Goal: Information Seeking & Learning: Check status

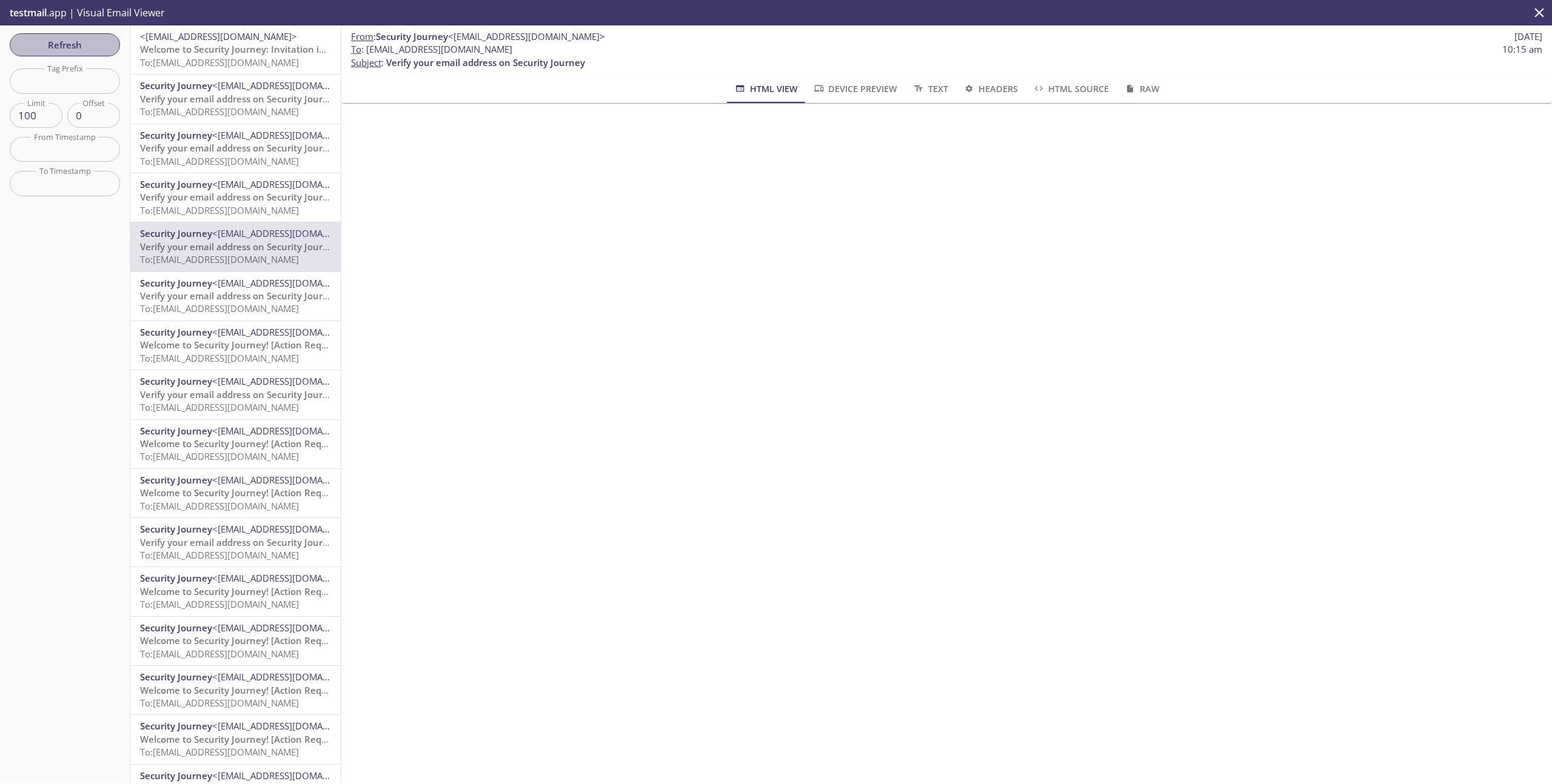
click at [54, 51] on span "Refresh" at bounding box center [65, 45] width 91 height 16
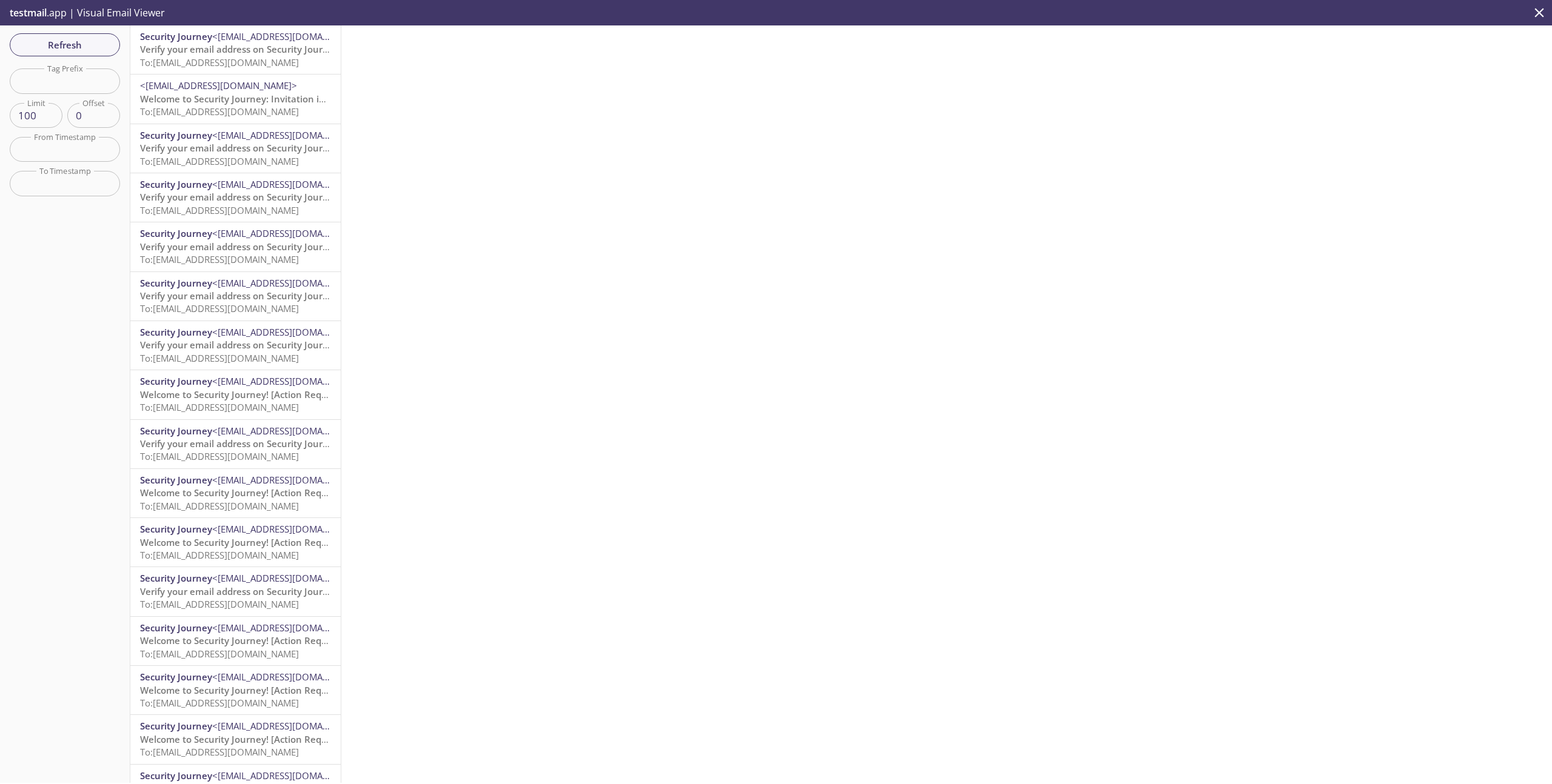
click at [233, 64] on span "To: [EMAIL_ADDRESS][DOMAIN_NAME]" at bounding box center [219, 62] width 159 height 12
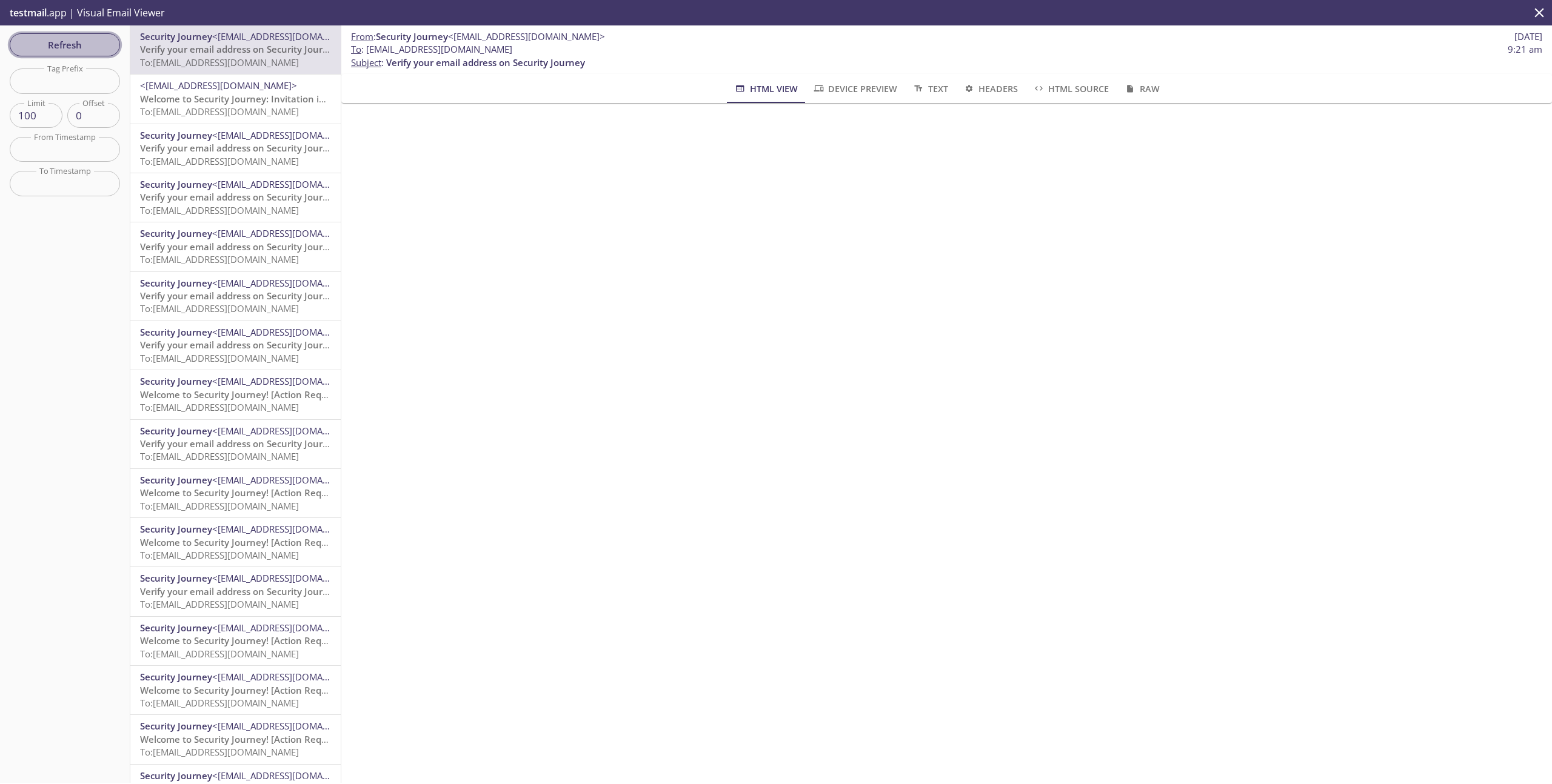
click at [84, 43] on span "Refresh" at bounding box center [65, 45] width 91 height 16
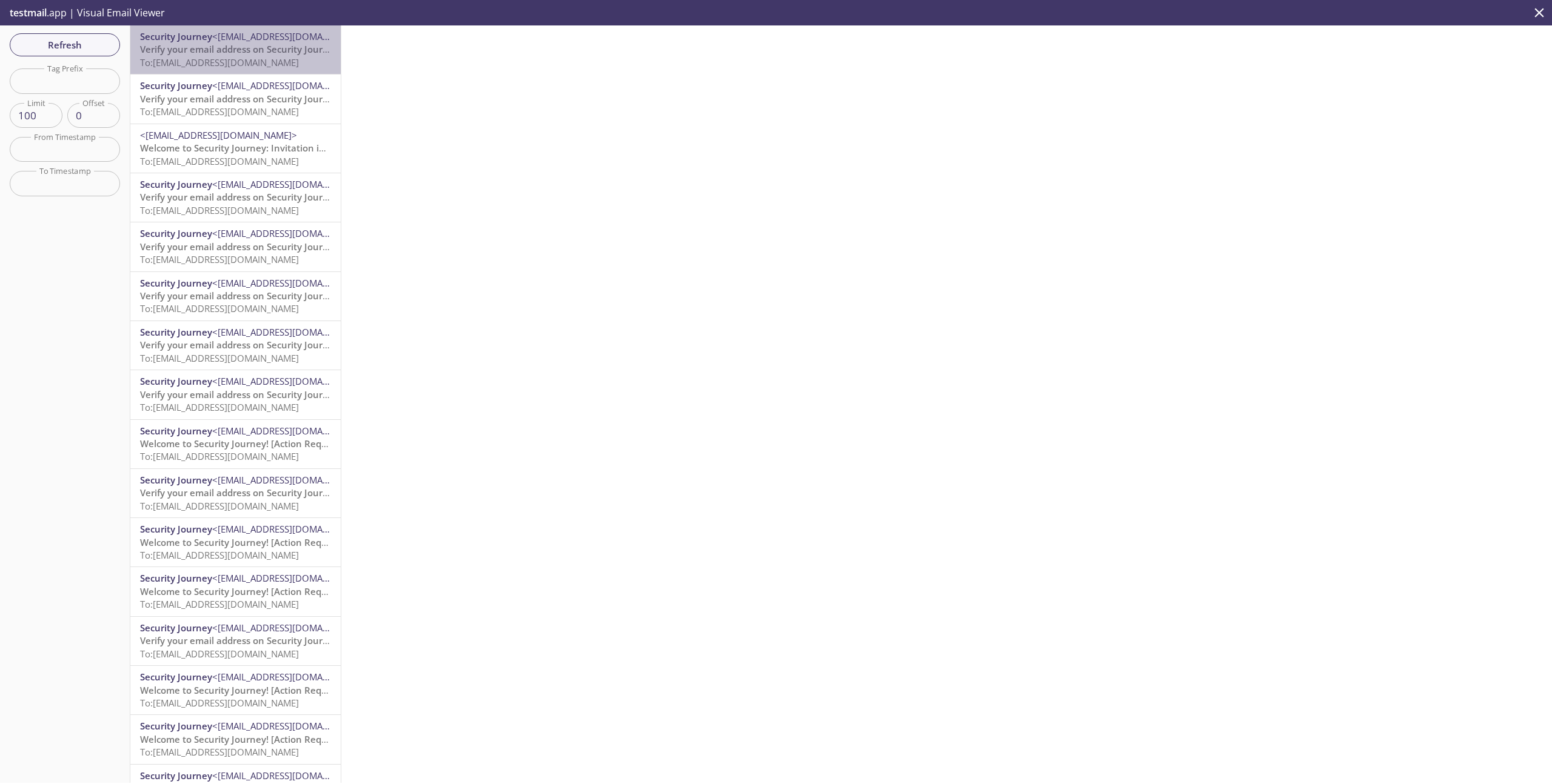
click at [283, 62] on span "To: [EMAIL_ADDRESS][DOMAIN_NAME]" at bounding box center [219, 62] width 159 height 12
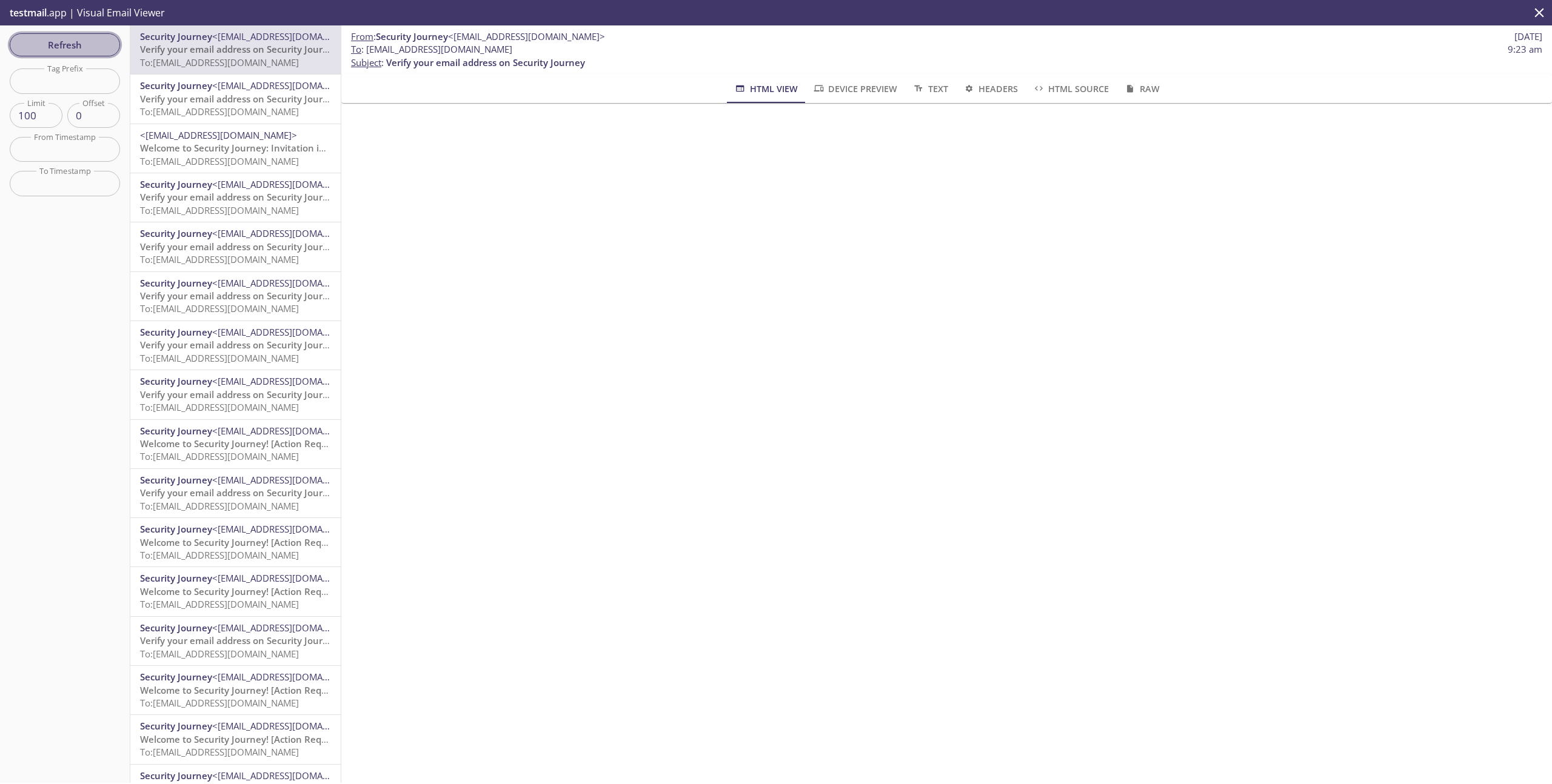
click at [58, 48] on span "Refresh" at bounding box center [65, 45] width 91 height 16
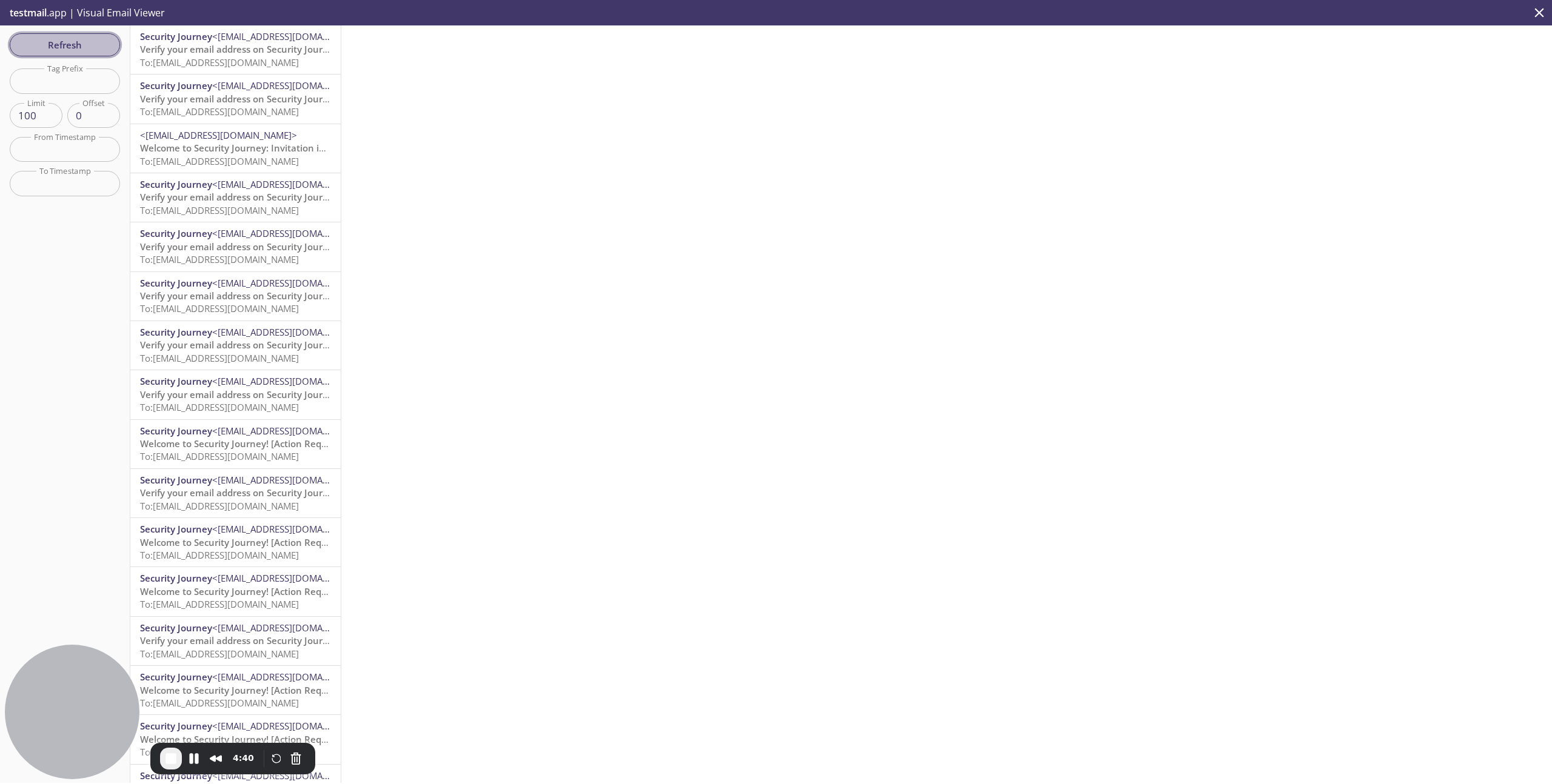
click at [70, 48] on span "Refresh" at bounding box center [65, 45] width 91 height 16
click at [234, 59] on span "To: [EMAIL_ADDRESS][DOMAIN_NAME]" at bounding box center [219, 62] width 159 height 12
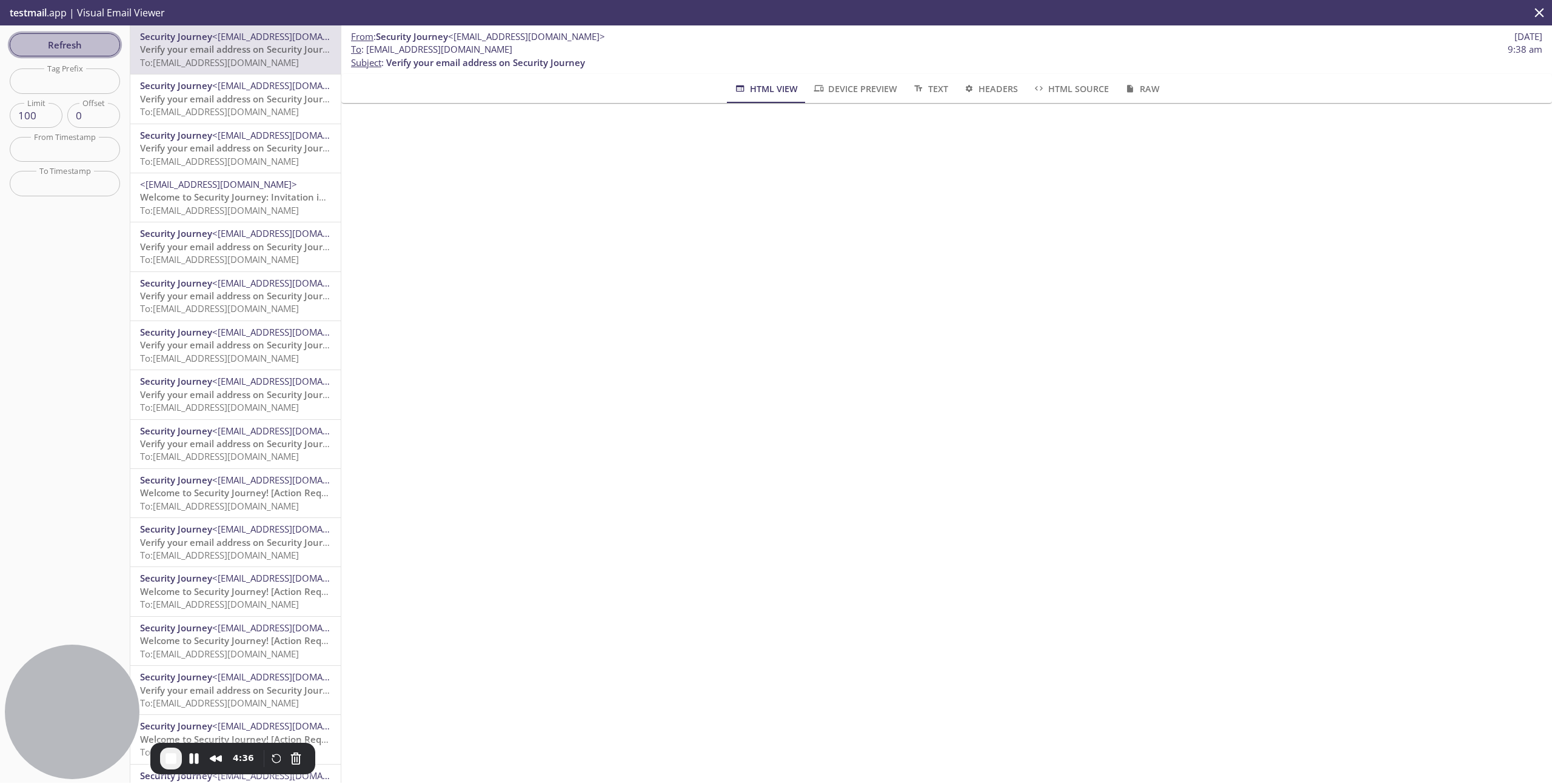
click at [83, 47] on span "Refresh" at bounding box center [65, 45] width 91 height 16
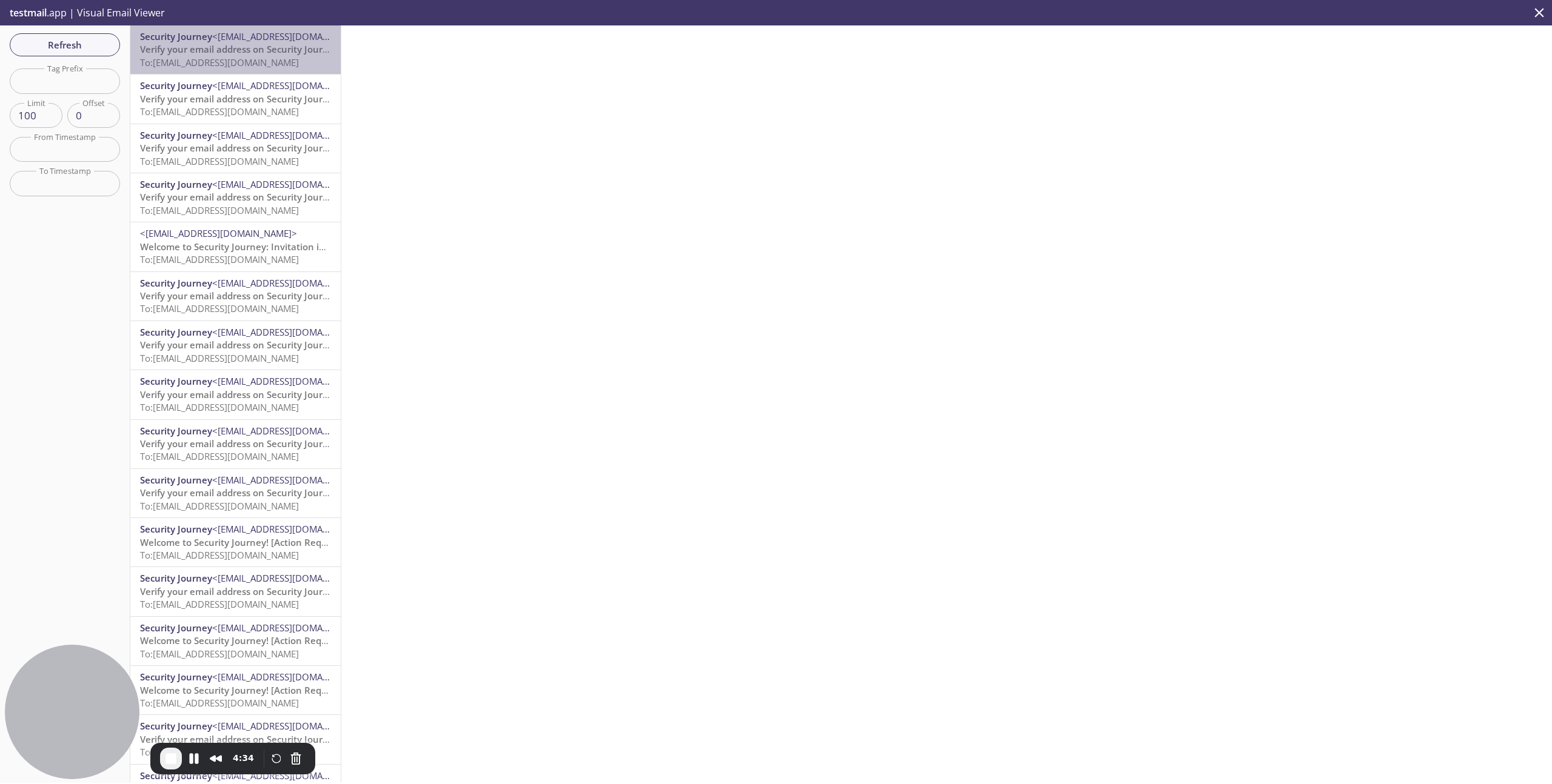
click at [224, 57] on span "To: [EMAIL_ADDRESS][DOMAIN_NAME]" at bounding box center [219, 62] width 159 height 12
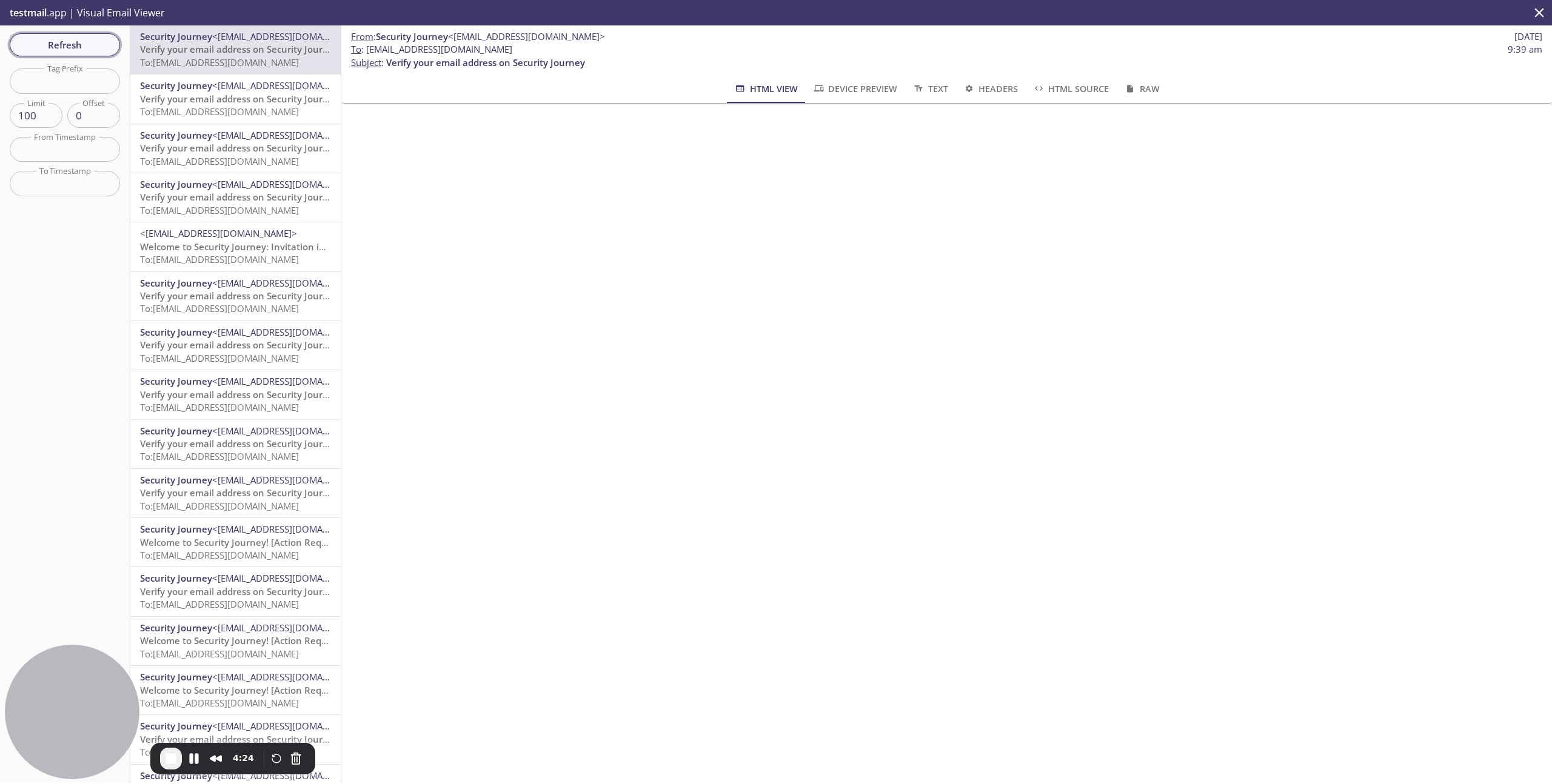
click at [84, 39] on span "Refresh" at bounding box center [65, 45] width 91 height 16
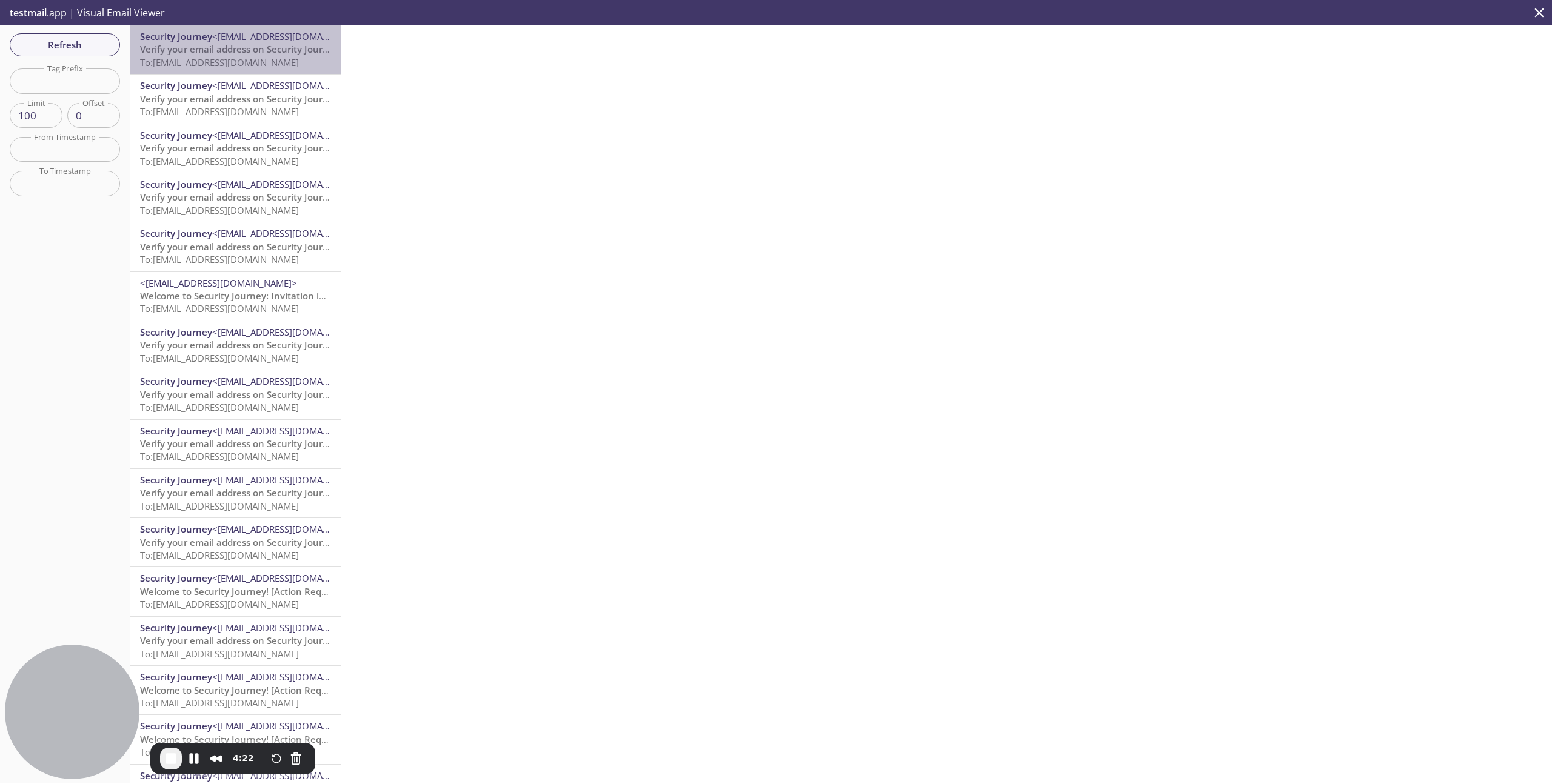
click at [216, 53] on span "Verify your email address on Security Journey" at bounding box center [240, 49] width 199 height 12
